Goal: Information Seeking & Learning: Find specific fact

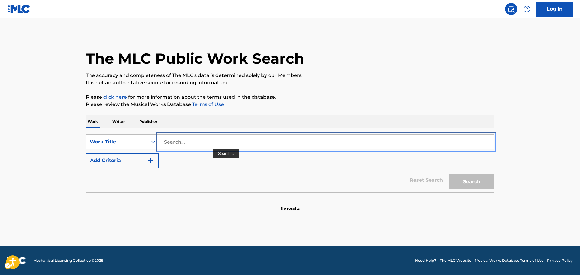
click at [208, 142] on input "Search..." at bounding box center [326, 142] width 335 height 14
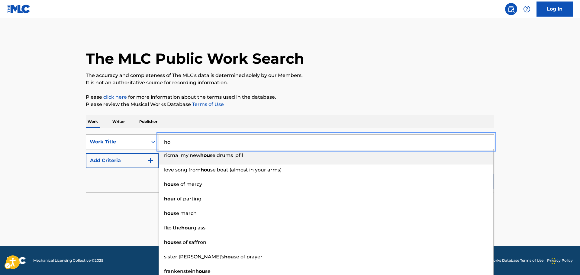
type input "h"
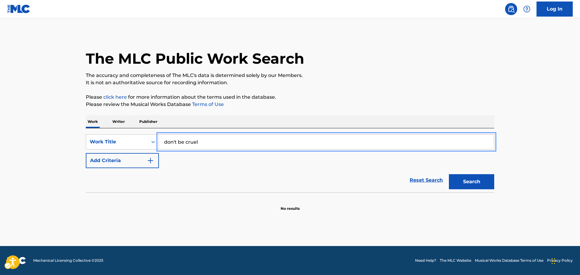
type input "don't be cruel"
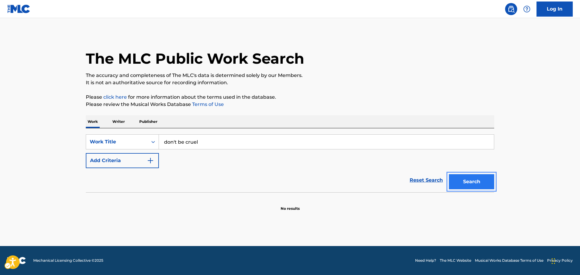
click at [461, 179] on button "Search" at bounding box center [471, 181] width 45 height 15
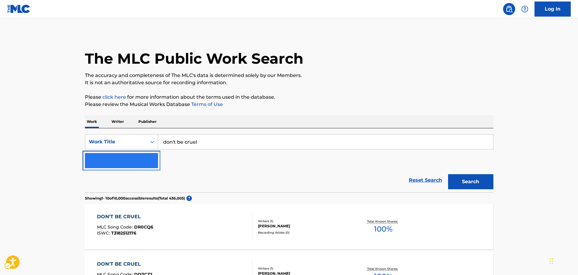
drag, startPoint x: 151, startPoint y: 161, endPoint x: 161, endPoint y: 161, distance: 10.3
click at [151, 161] on img "Search Form" at bounding box center [149, 160] width 7 height 7
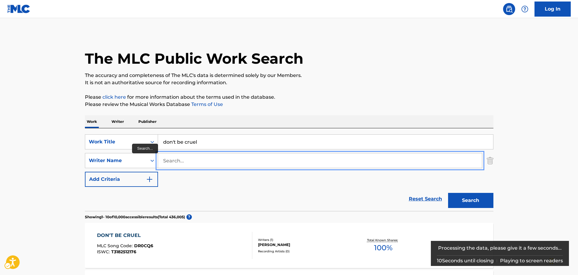
click at [175, 160] on input "Search..." at bounding box center [320, 160] width 324 height 14
type input "[PERSON_NAME]"
click at [85, 172] on button "Add Criteria" at bounding box center [121, 179] width 73 height 15
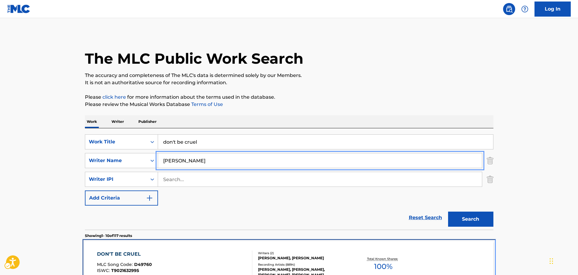
click at [112, 254] on div "DON'T BE CRUEL" at bounding box center [124, 254] width 55 height 7
